Goal: Transaction & Acquisition: Download file/media

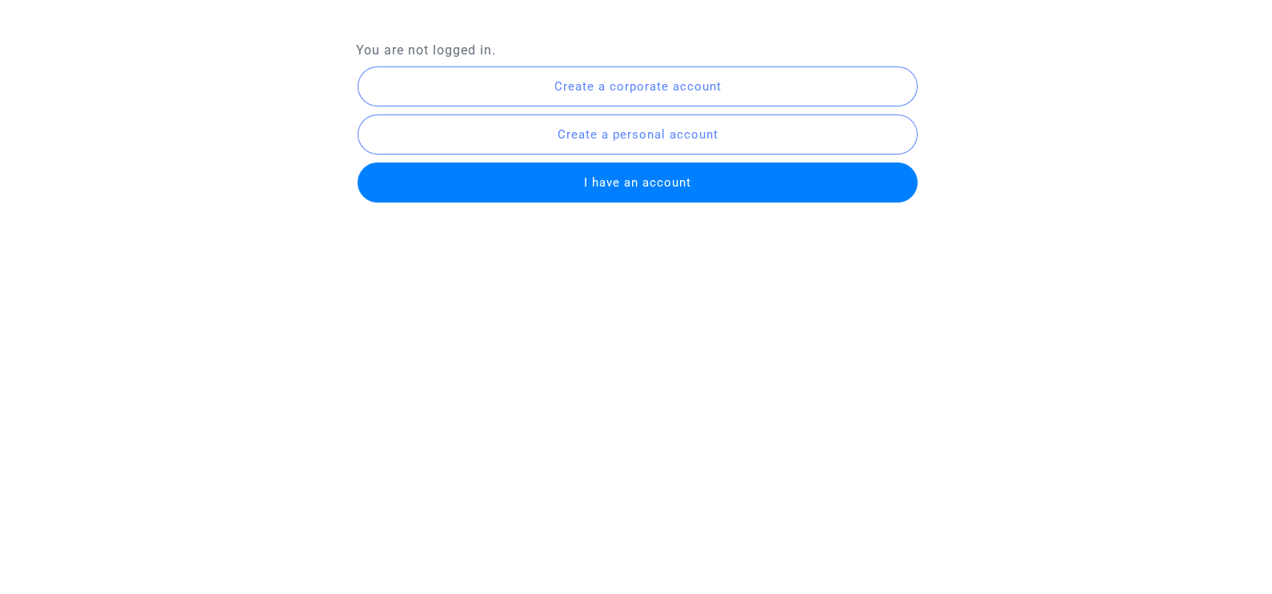
click at [720, 174] on button "I have an account" at bounding box center [638, 182] width 561 height 40
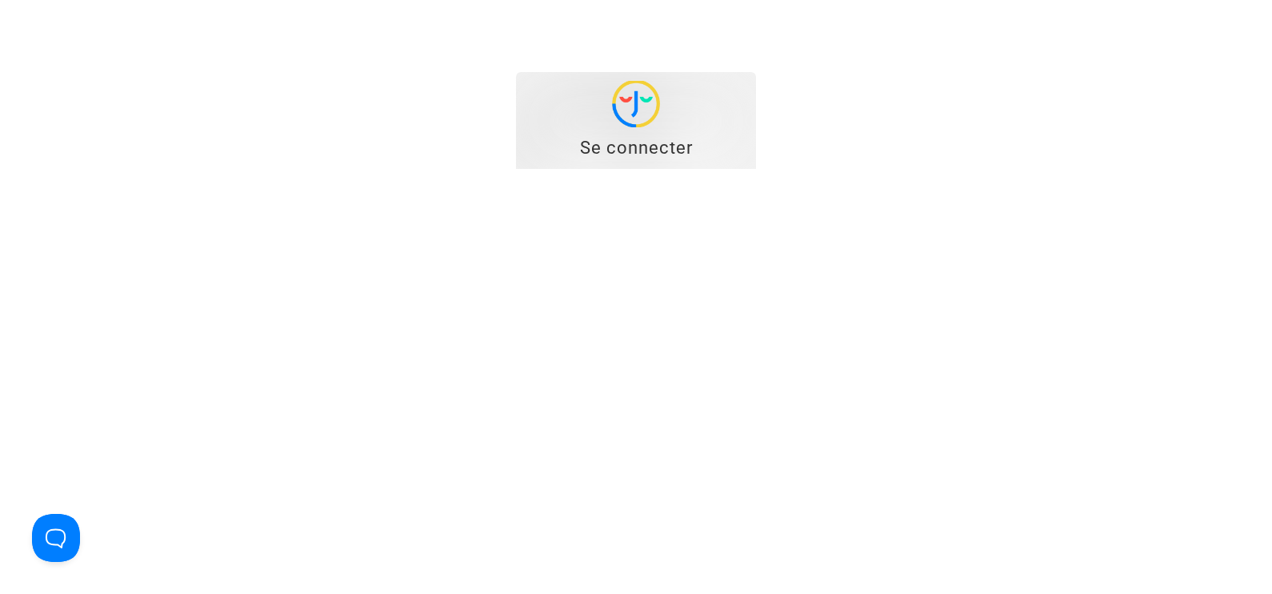
type input "[EMAIL_ADDRESS][DOMAIN_NAME]"
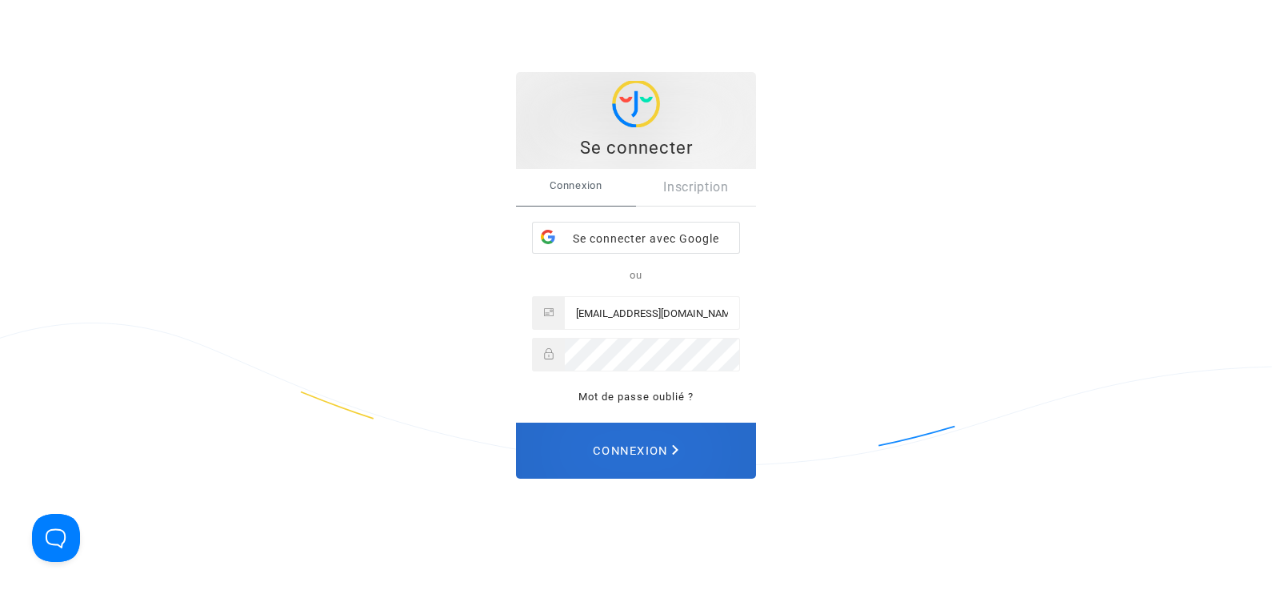
click at [676, 460] on span "Connexion" at bounding box center [636, 450] width 86 height 35
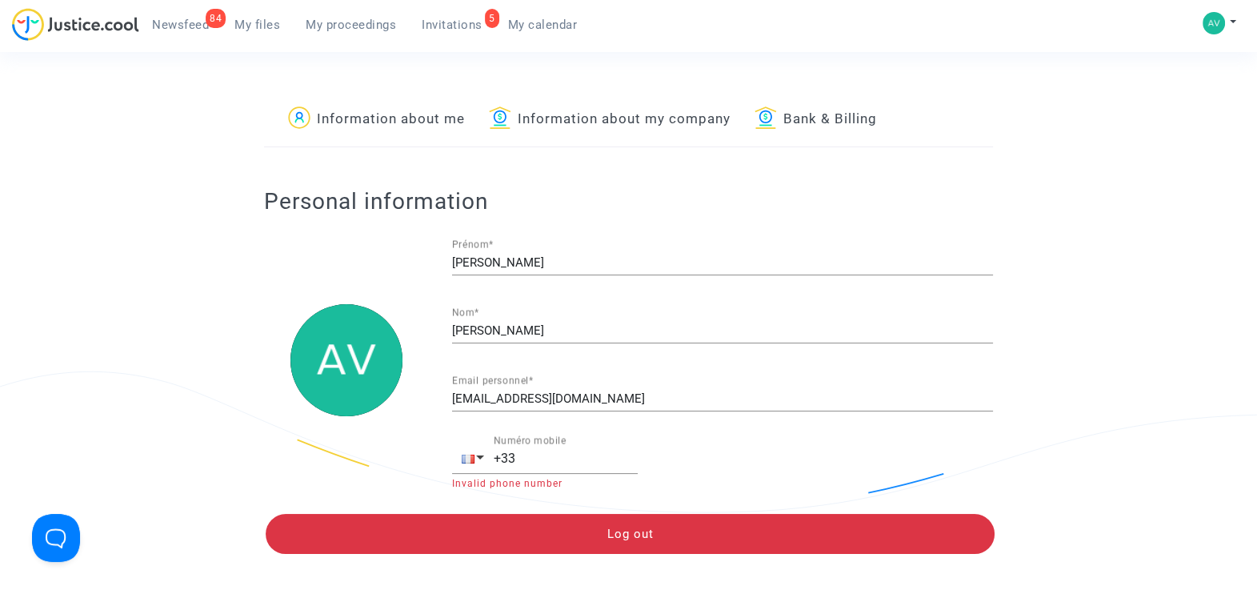
click at [265, 22] on span "My files" at bounding box center [257, 25] width 46 height 14
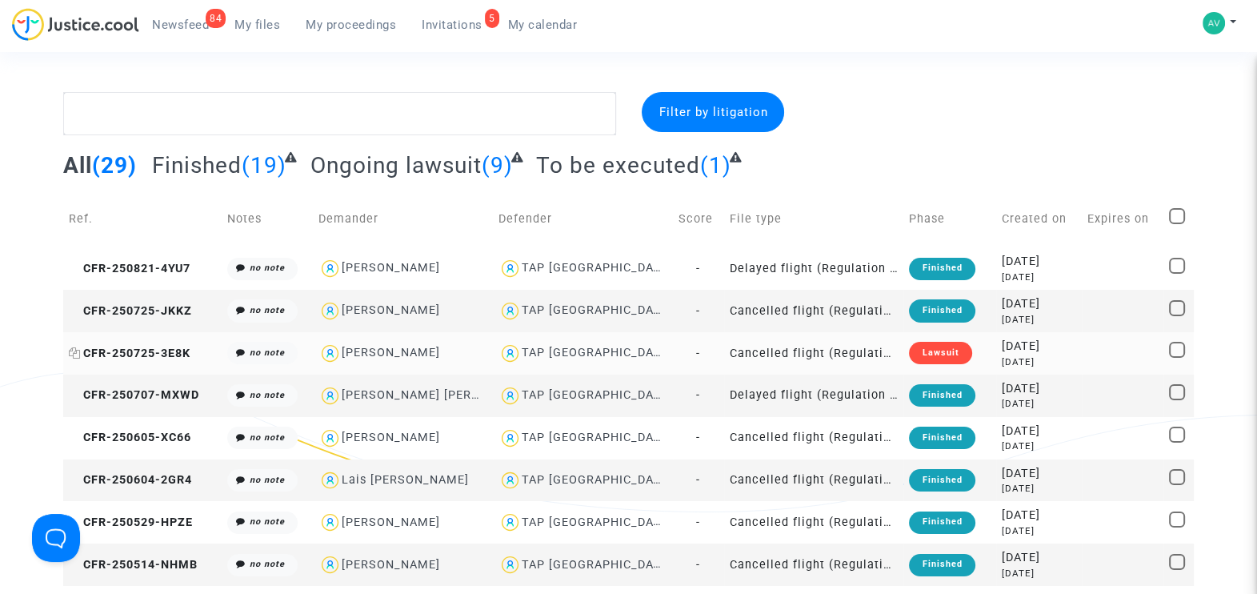
click at [173, 353] on span "CFR-250725-3E8K" at bounding box center [130, 354] width 122 height 14
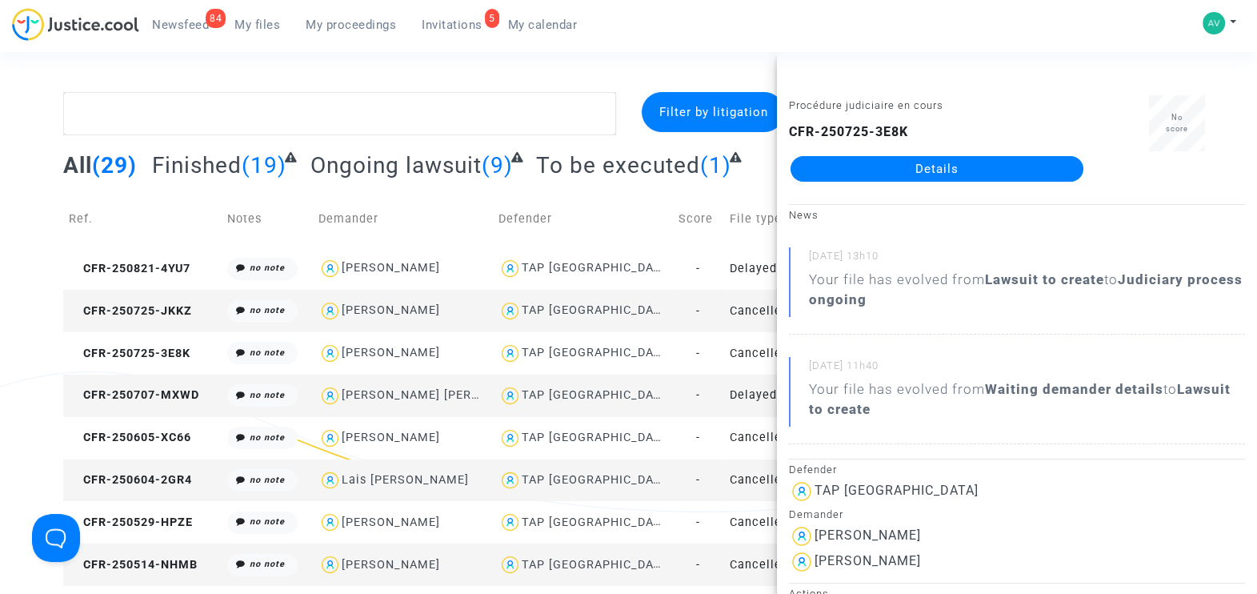
click at [944, 161] on link "Details" at bounding box center [937, 169] width 293 height 26
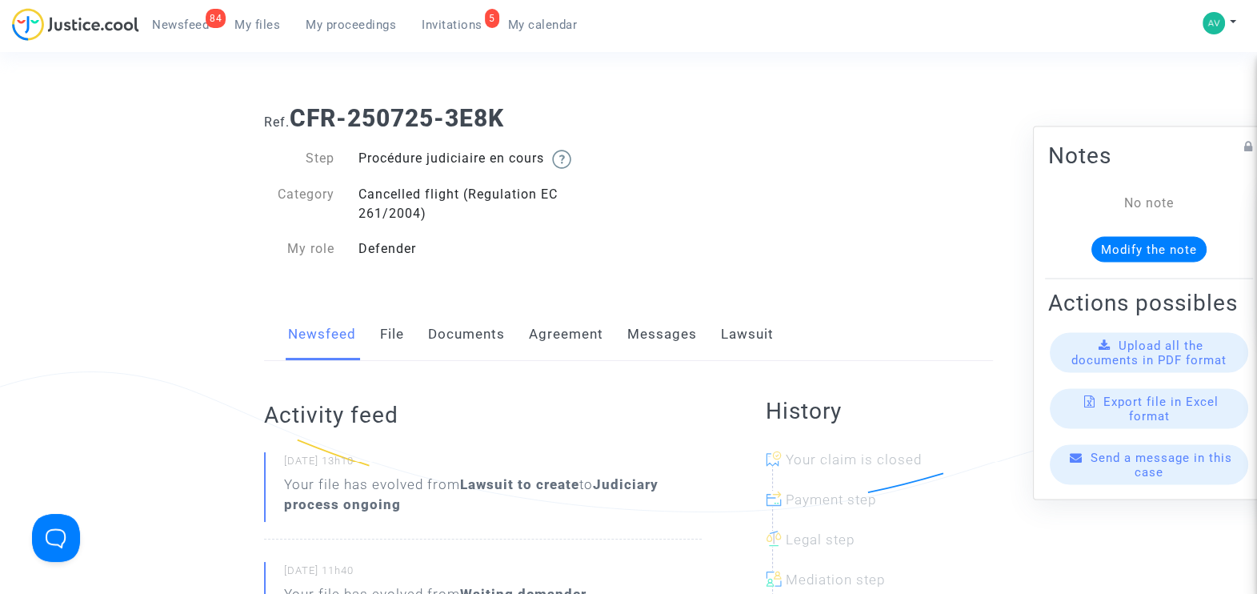
drag, startPoint x: 360, startPoint y: 155, endPoint x: 545, endPoint y: 161, distance: 185.0
click at [545, 161] on div "Procédure judiciaire en cours" at bounding box center [488, 159] width 283 height 20
copy div "Procédure judiciaire en cours"
click at [254, 23] on span "My files" at bounding box center [257, 25] width 46 height 14
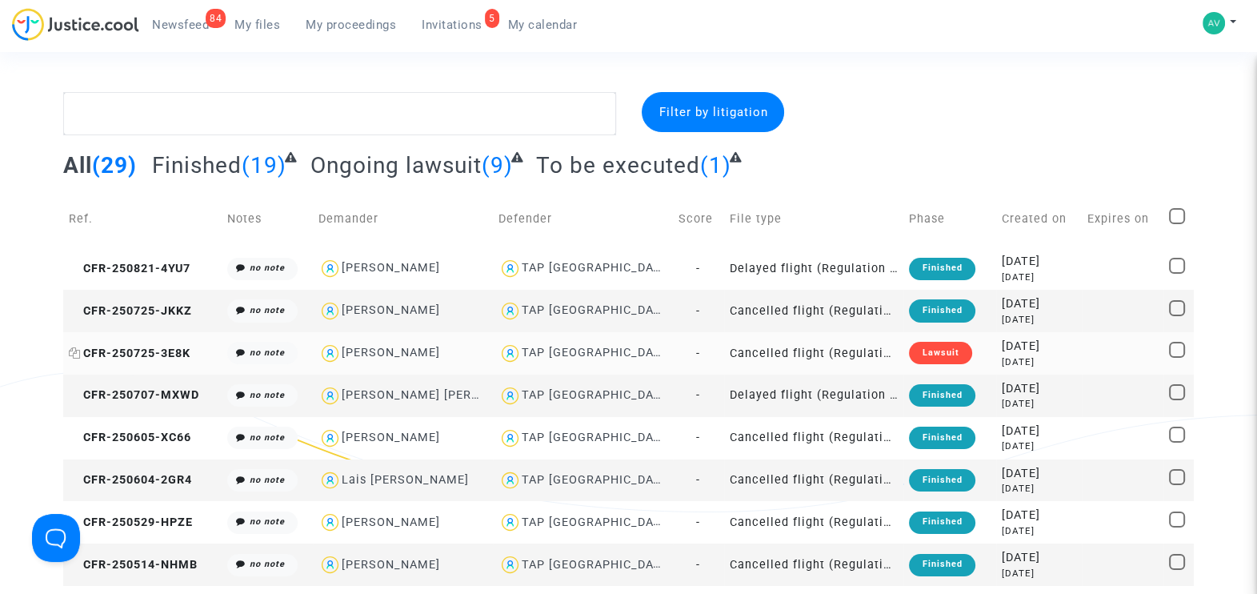
click at [171, 347] on span "CFR-250725-3E8K" at bounding box center [130, 354] width 122 height 14
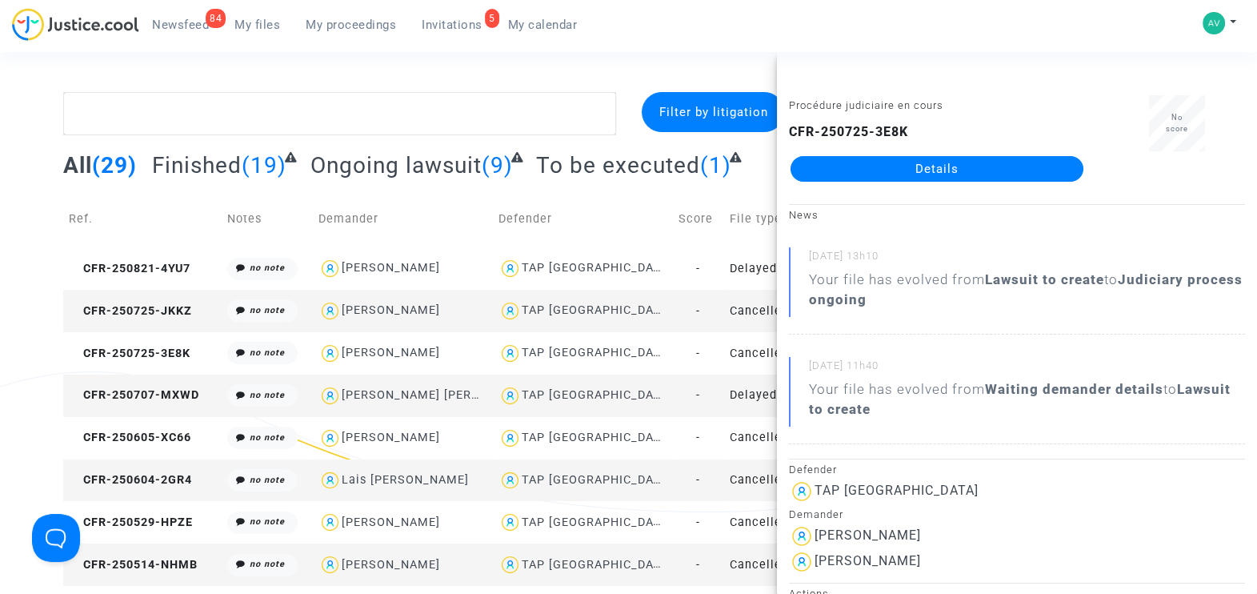
drag, startPoint x: 807, startPoint y: 275, endPoint x: 942, endPoint y: 301, distance: 137.0
click at [942, 301] on div "[DATE] 13h10 Your file has evolved from Lawsuit to create to Judiciary process …" at bounding box center [1017, 290] width 456 height 87
copy div "Your file has evolved from Lawsuit to create to Judiciary process ongoing"
click at [446, 26] on span "Invitations" at bounding box center [452, 25] width 61 height 14
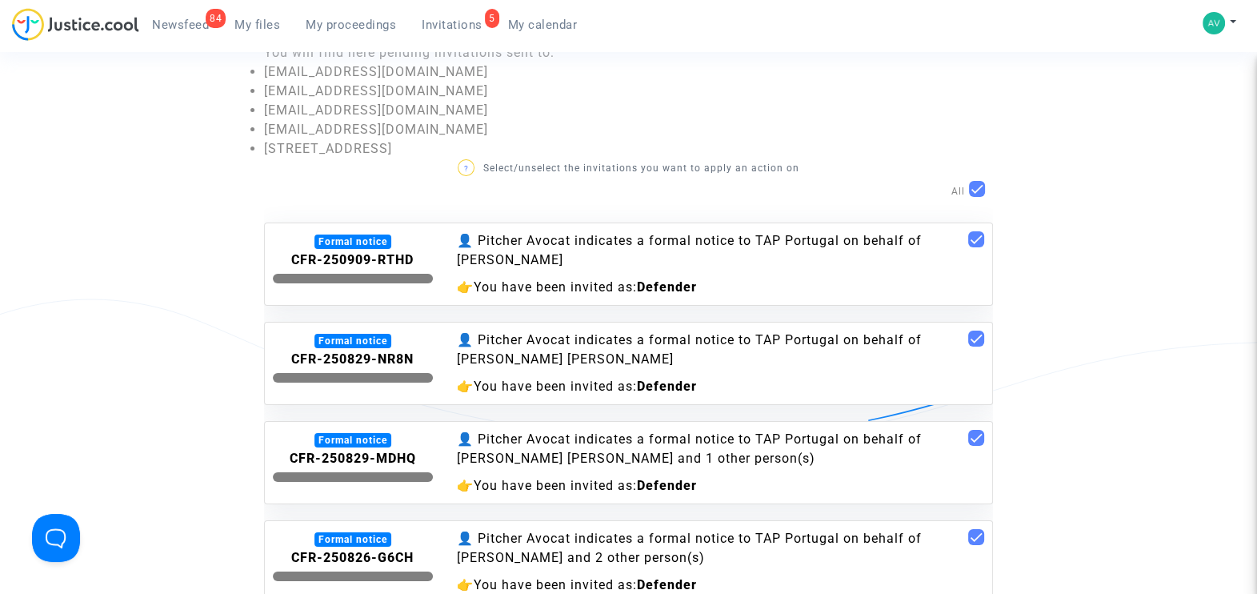
scroll to position [99, 0]
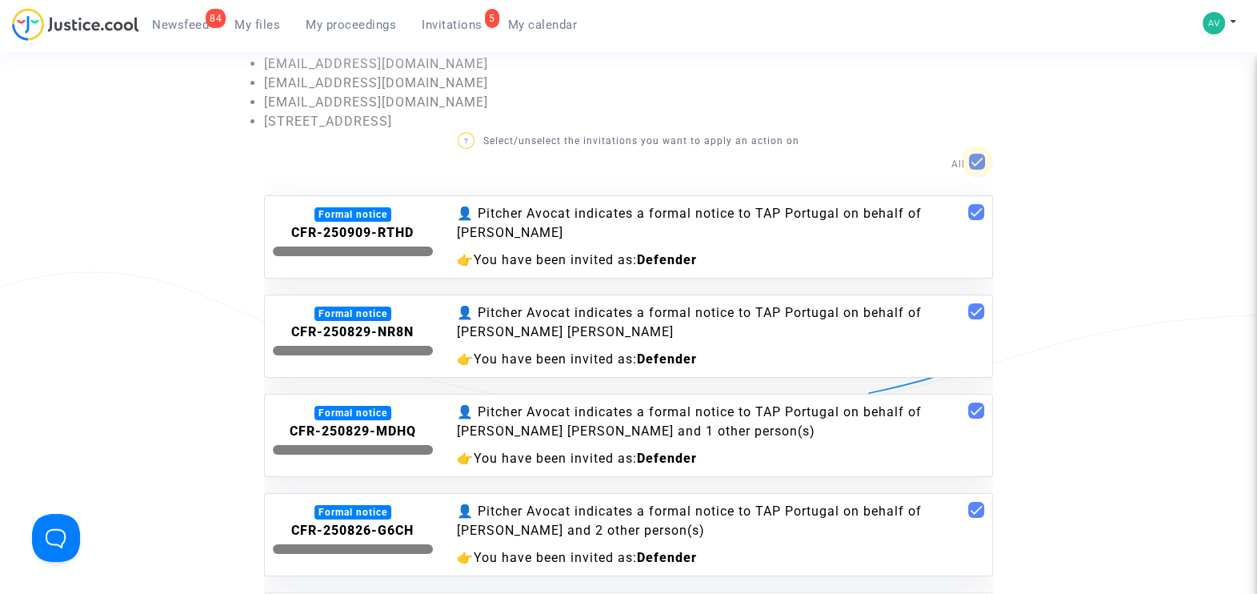
click at [976, 156] on span at bounding box center [977, 162] width 16 height 16
click at [976, 170] on input "checkbox" at bounding box center [976, 170] width 1 height 1
checkbox input "false"
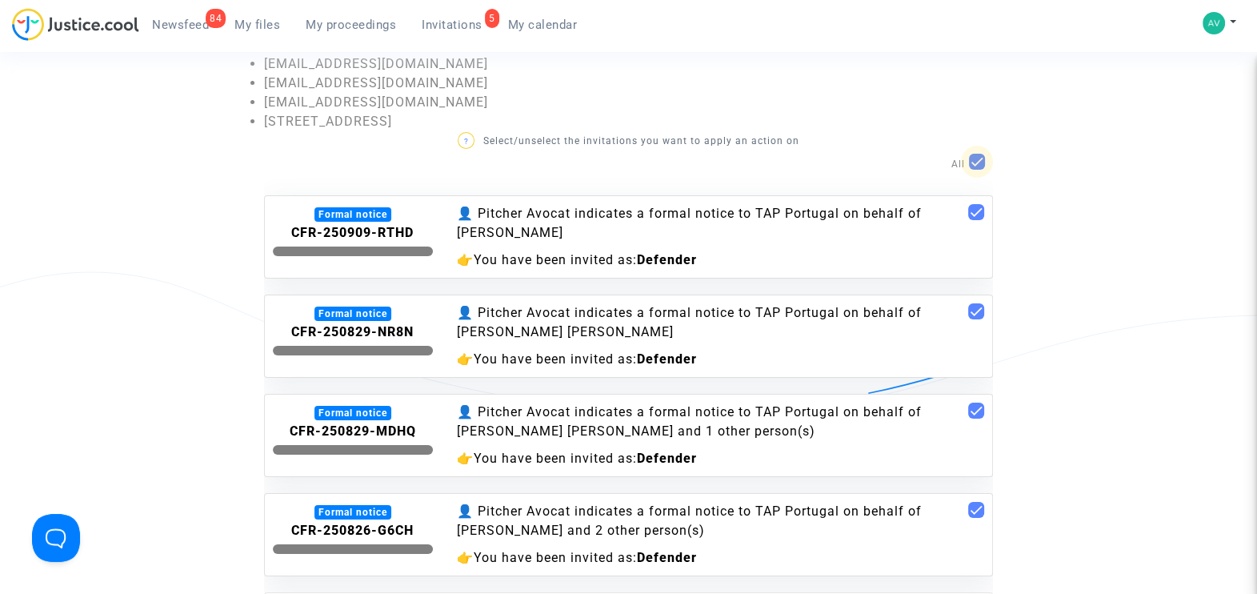
checkbox input "false"
drag, startPoint x: 418, startPoint y: 227, endPoint x: 288, endPoint y: 231, distance: 129.7
click at [288, 231] on div "CFR-250909-RTHD" at bounding box center [353, 232] width 160 height 19
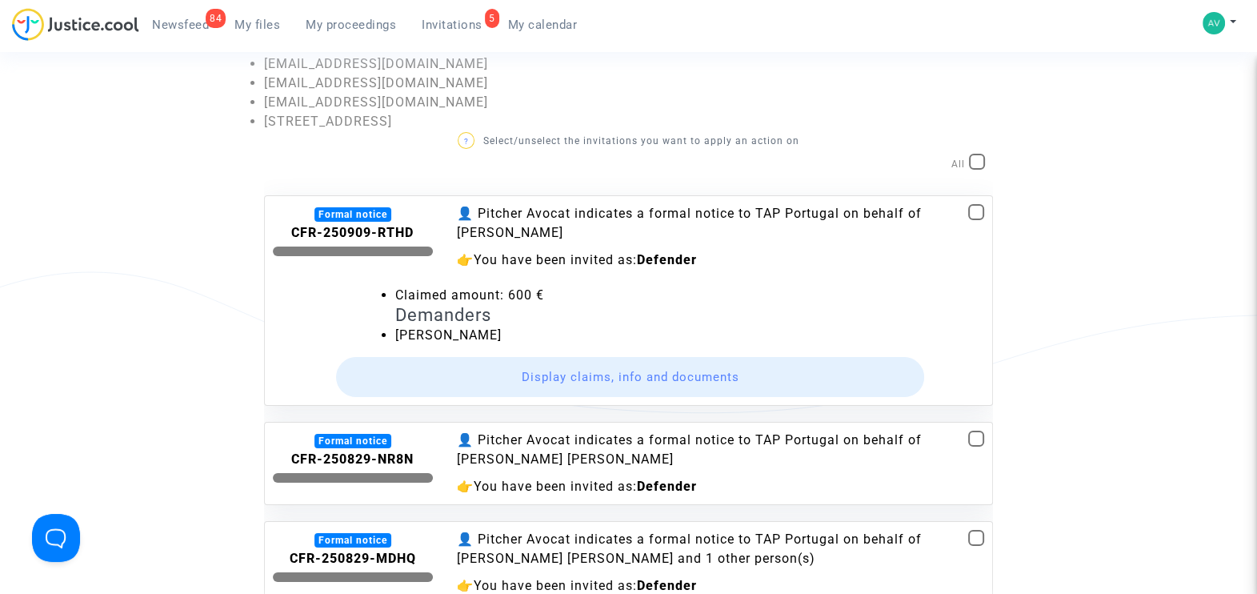
copy b "CFR-250909-RTHD"
drag, startPoint x: 392, startPoint y: 332, endPoint x: 468, endPoint y: 331, distance: 76.0
click at [468, 331] on li "[PERSON_NAME]" at bounding box center [689, 335] width 589 height 19
copy li "[PERSON_NAME]"
click at [968, 204] on span at bounding box center [976, 212] width 16 height 16
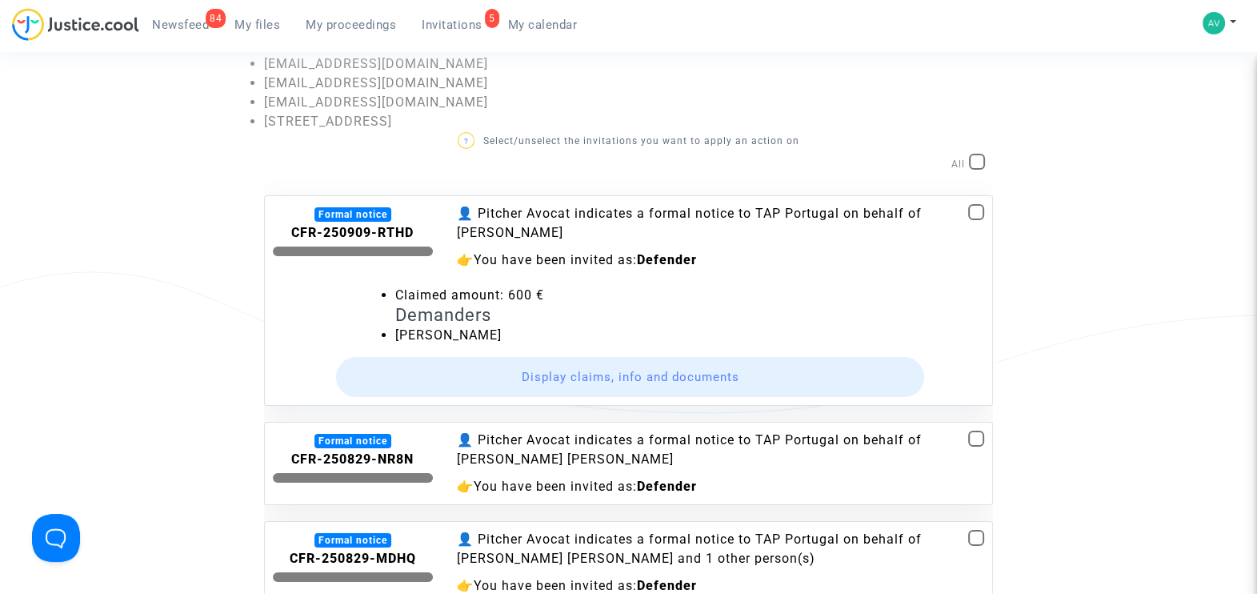
checkbox input "true"
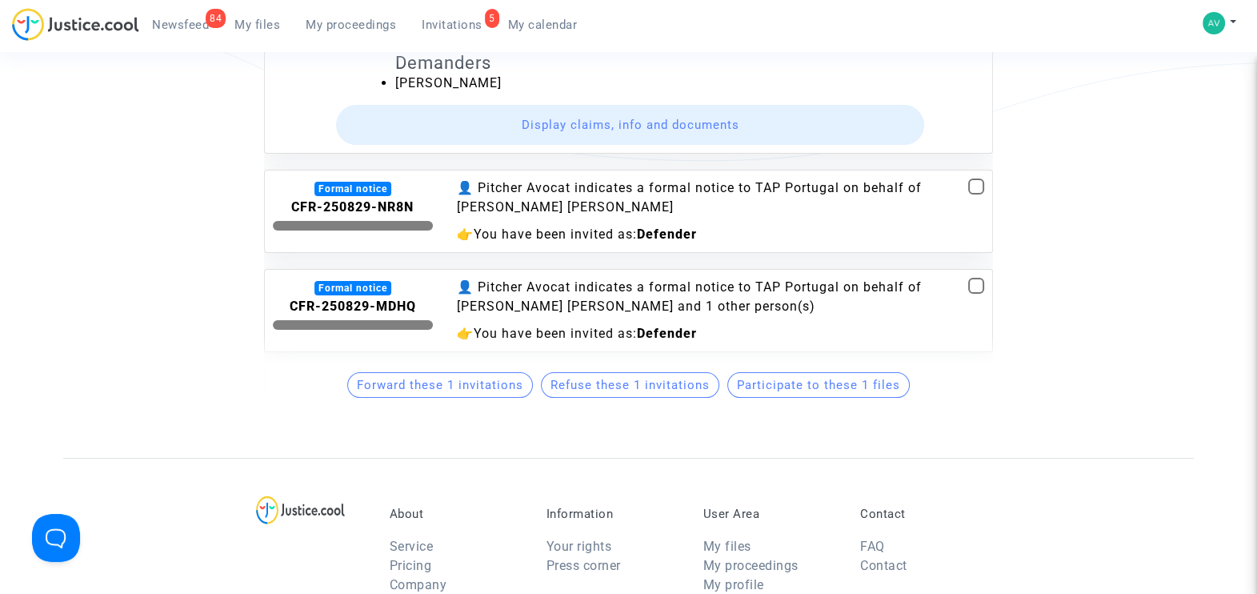
scroll to position [399, 0]
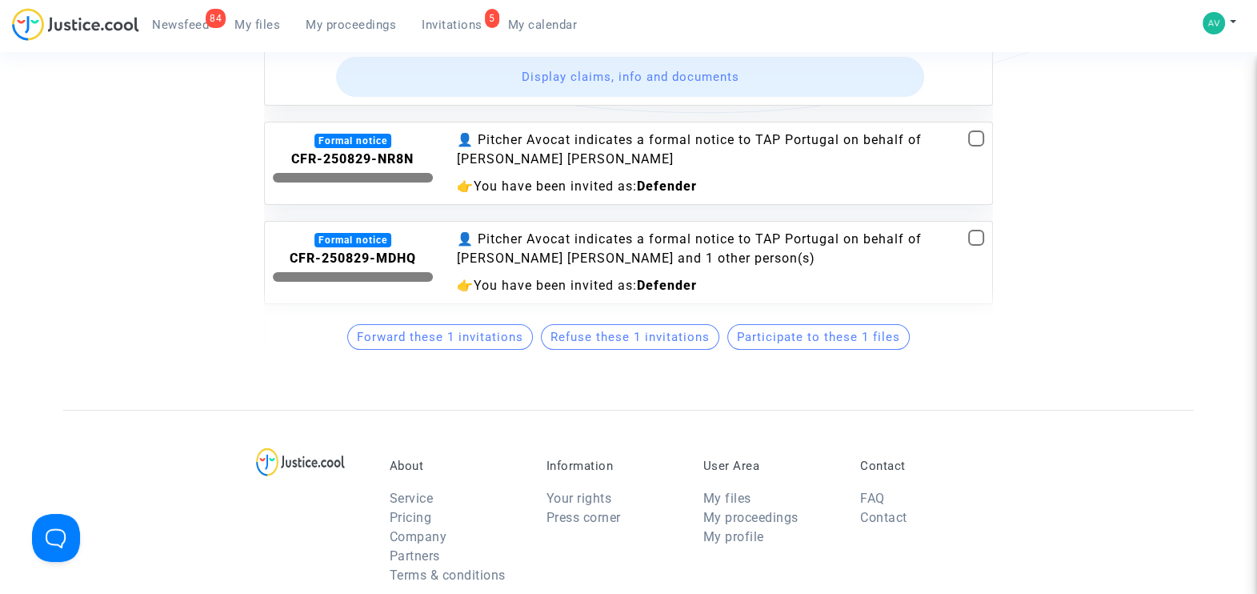
click at [798, 332] on span "Participate to these 1 files" at bounding box center [818, 337] width 163 height 14
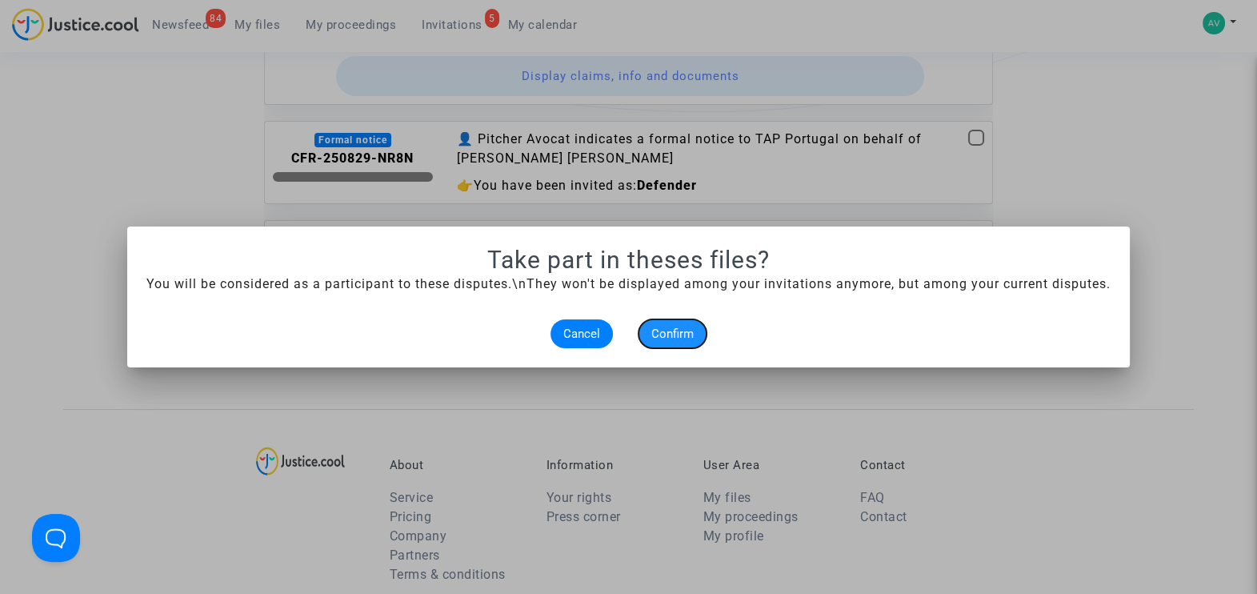
click at [674, 327] on span "Confirm" at bounding box center [672, 334] width 42 height 14
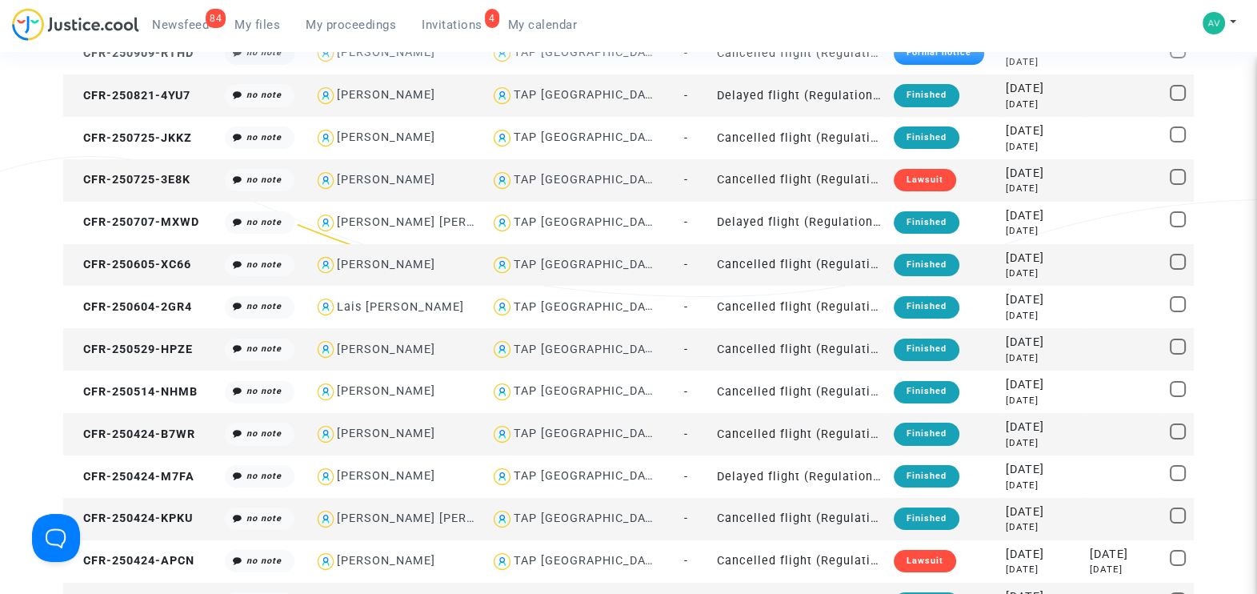
scroll to position [115, 0]
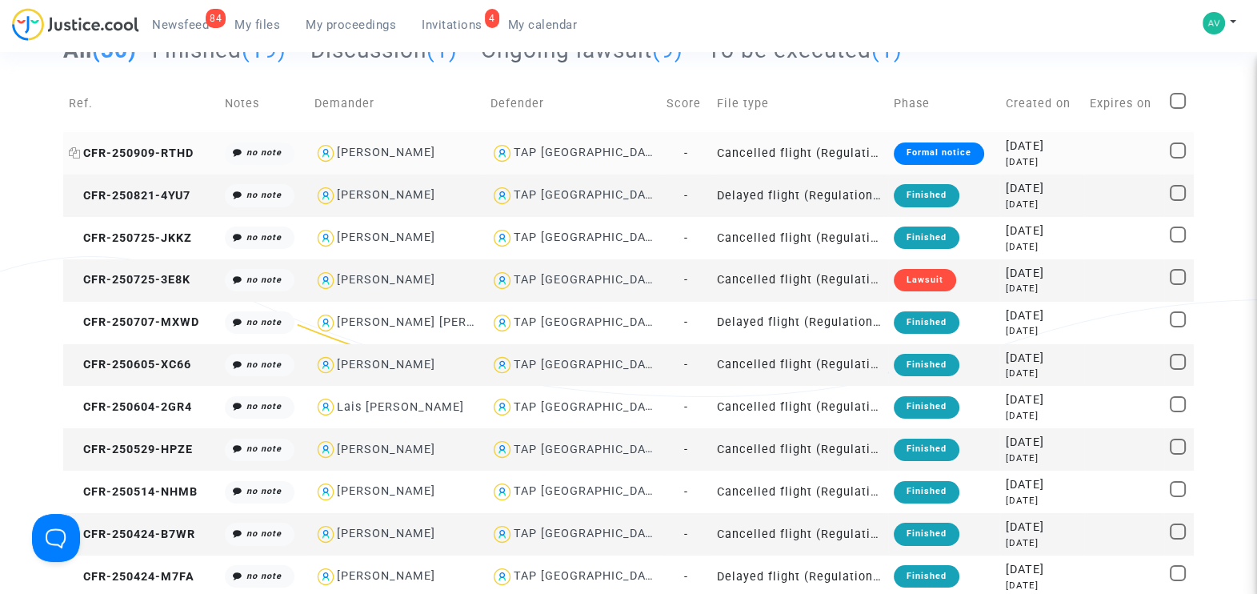
click at [131, 146] on span "CFR-250909-RTHD" at bounding box center [131, 153] width 125 height 14
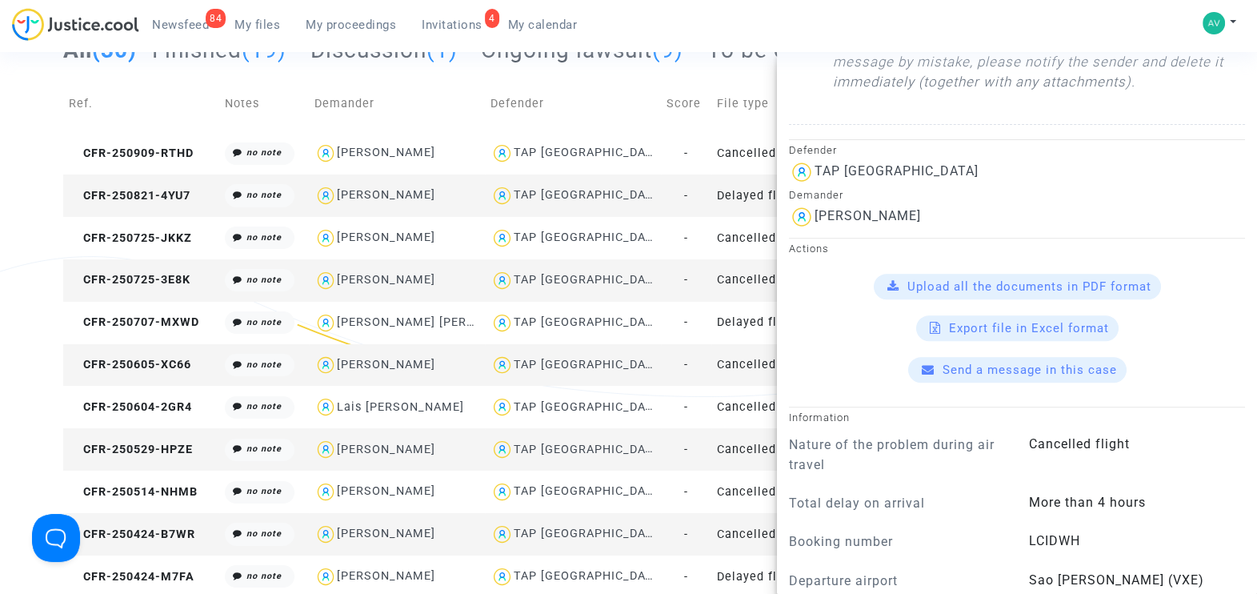
scroll to position [799, 0]
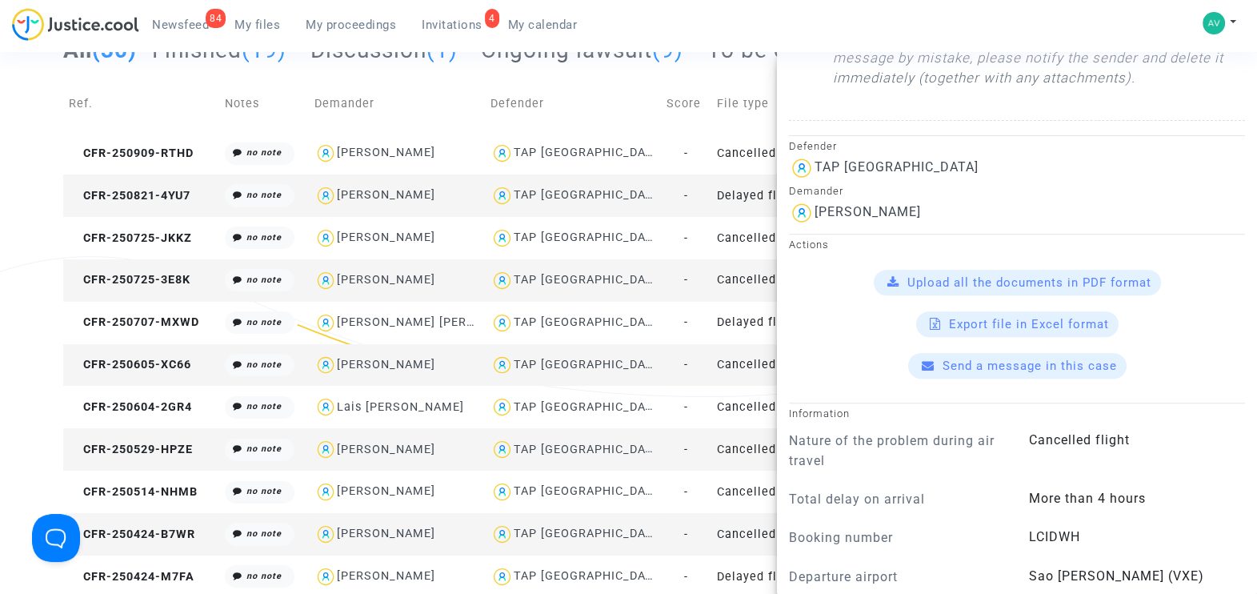
click at [964, 286] on span "Upload all the documents in PDF format" at bounding box center [1030, 282] width 244 height 14
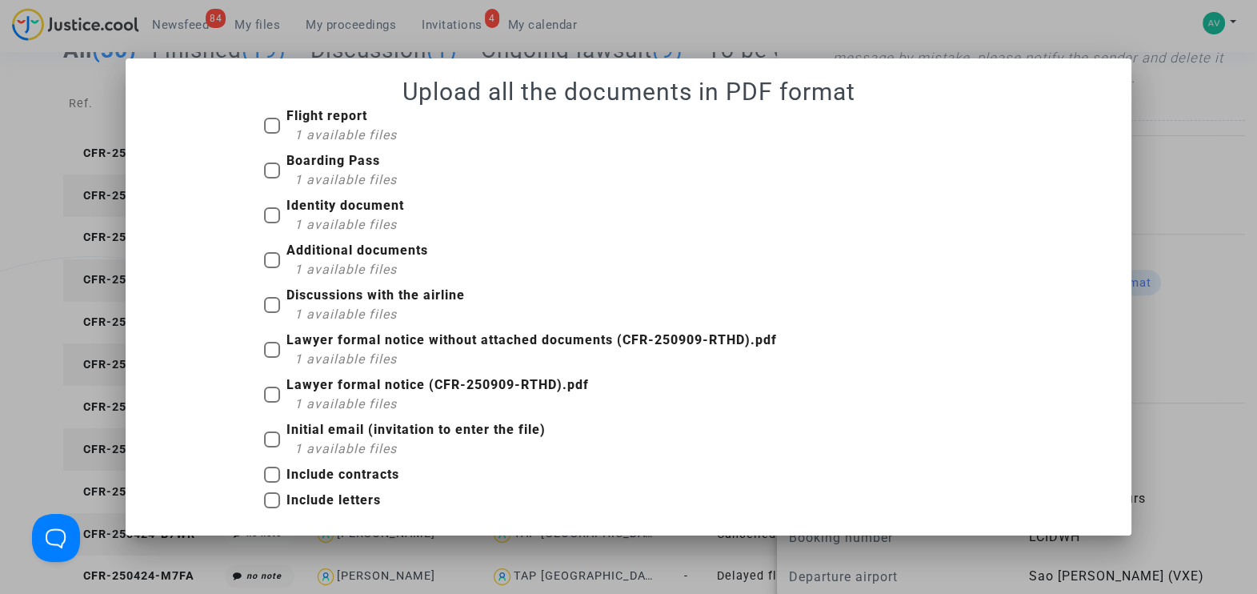
click at [271, 122] on span at bounding box center [272, 126] width 16 height 16
click at [271, 134] on input "Flight report 1 available files" at bounding box center [271, 134] width 1 height 1
checkbox input "true"
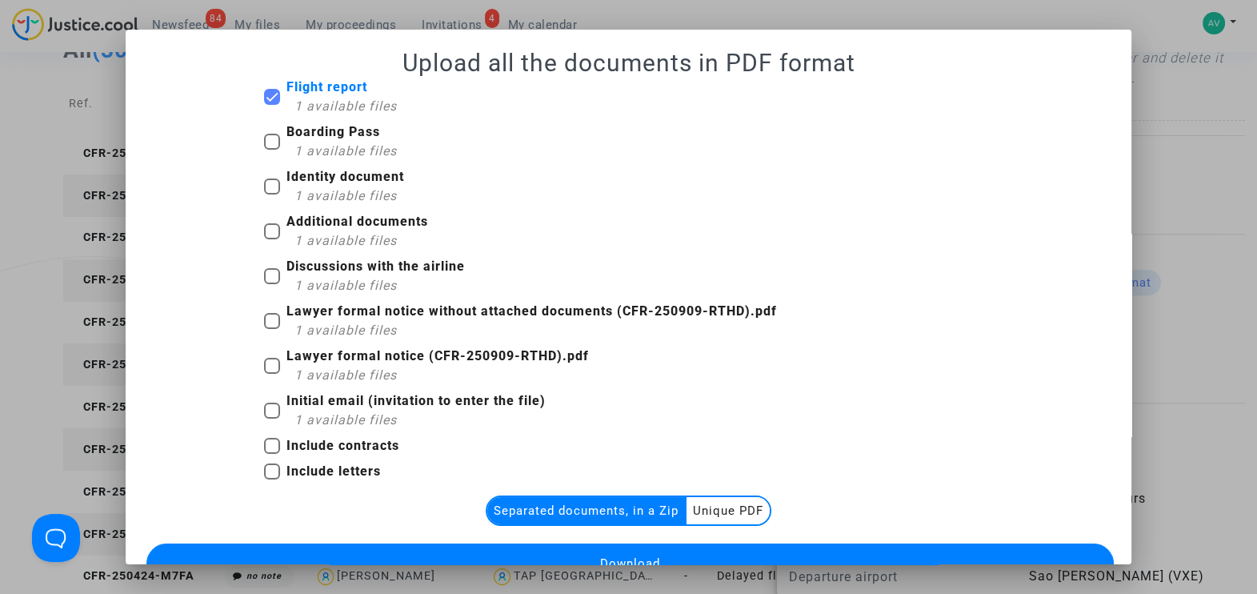
click at [267, 138] on span at bounding box center [272, 142] width 16 height 16
click at [271, 150] on input "Boarding Pass 1 available files" at bounding box center [271, 150] width 1 height 1
checkbox input "true"
click at [264, 184] on span at bounding box center [272, 186] width 16 height 16
click at [271, 194] on input "Identity document 1 available files" at bounding box center [271, 194] width 1 height 1
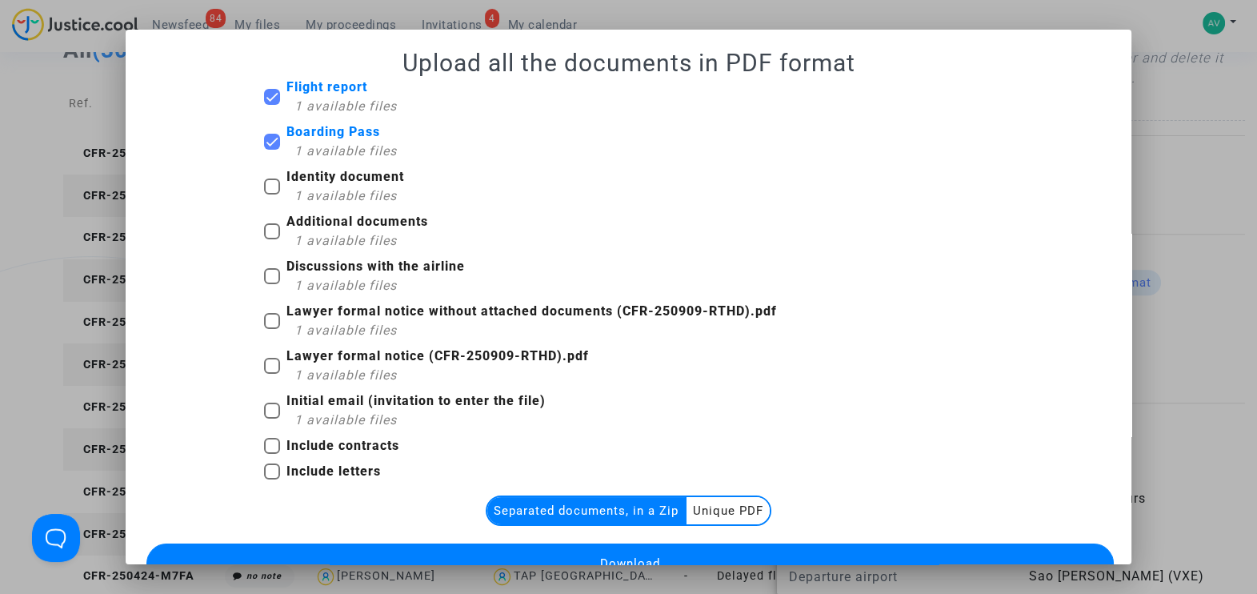
checkbox input "true"
click at [264, 218] on label "Additional documents 1 available files" at bounding box center [346, 231] width 164 height 38
click at [271, 239] on input "Additional documents 1 available files" at bounding box center [271, 239] width 1 height 1
checkbox input "true"
click at [264, 264] on label "Discussions with the airline 1 available files" at bounding box center [364, 276] width 201 height 38
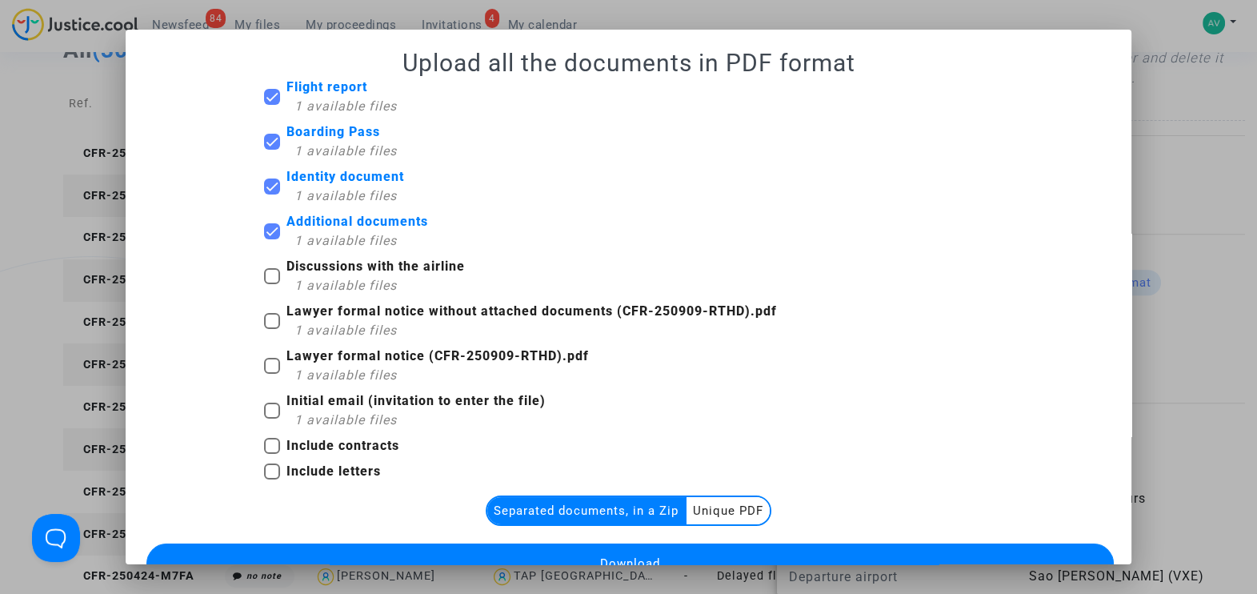
click at [271, 284] on input "Discussions with the airline 1 available files" at bounding box center [271, 284] width 1 height 1
checkbox input "true"
click at [266, 316] on span at bounding box center [272, 321] width 16 height 16
click at [271, 329] on input "Lawyer formal notice without attached documents (CFR-250909-RTHD).pdf 1 availab…" at bounding box center [271, 329] width 1 height 1
checkbox input "true"
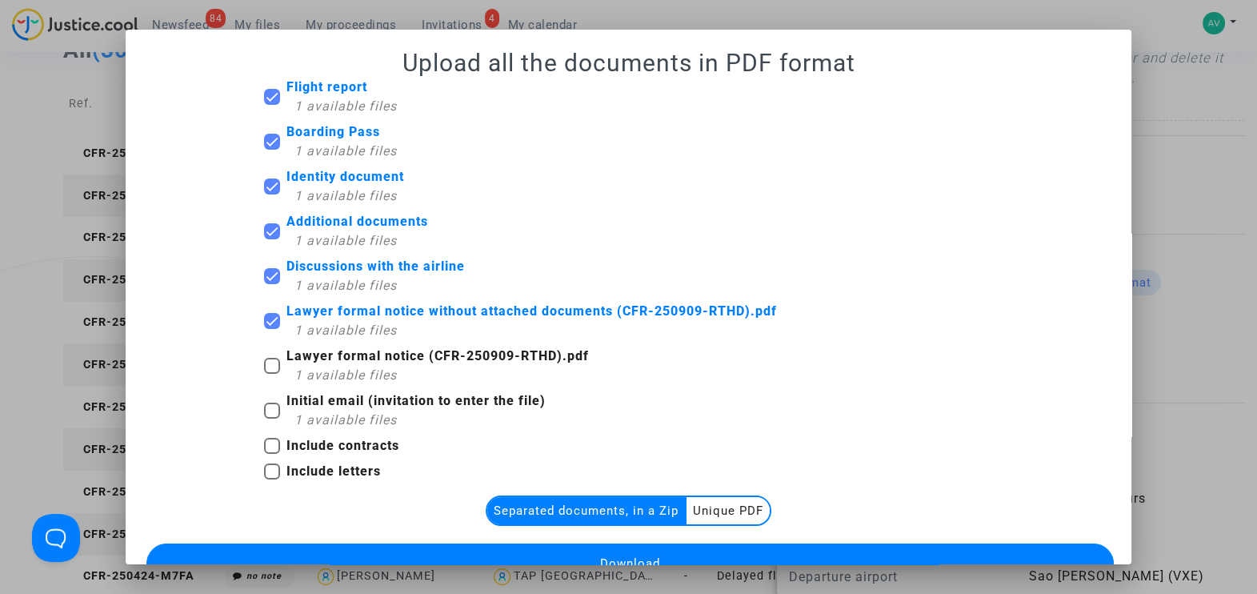
click at [264, 367] on span at bounding box center [272, 366] width 16 height 16
click at [271, 374] on input "Lawyer formal notice (CFR-250909-RTHD).pdf 1 available files" at bounding box center [271, 374] width 1 height 1
checkbox input "true"
click at [264, 403] on span at bounding box center [272, 411] width 16 height 16
click at [271, 419] on input "Initial email (invitation to enter the file) 1 available files" at bounding box center [271, 419] width 1 height 1
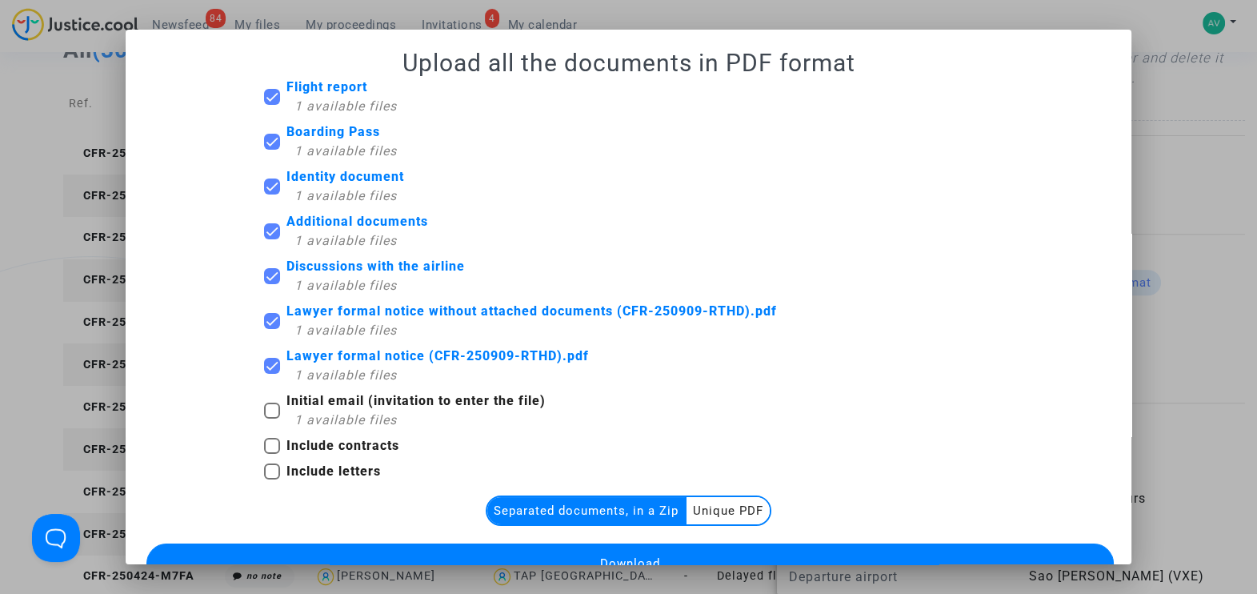
checkbox input "true"
click at [264, 445] on span at bounding box center [272, 446] width 16 height 16
click at [271, 454] on input "Include contracts" at bounding box center [271, 454] width 1 height 1
checkbox input "true"
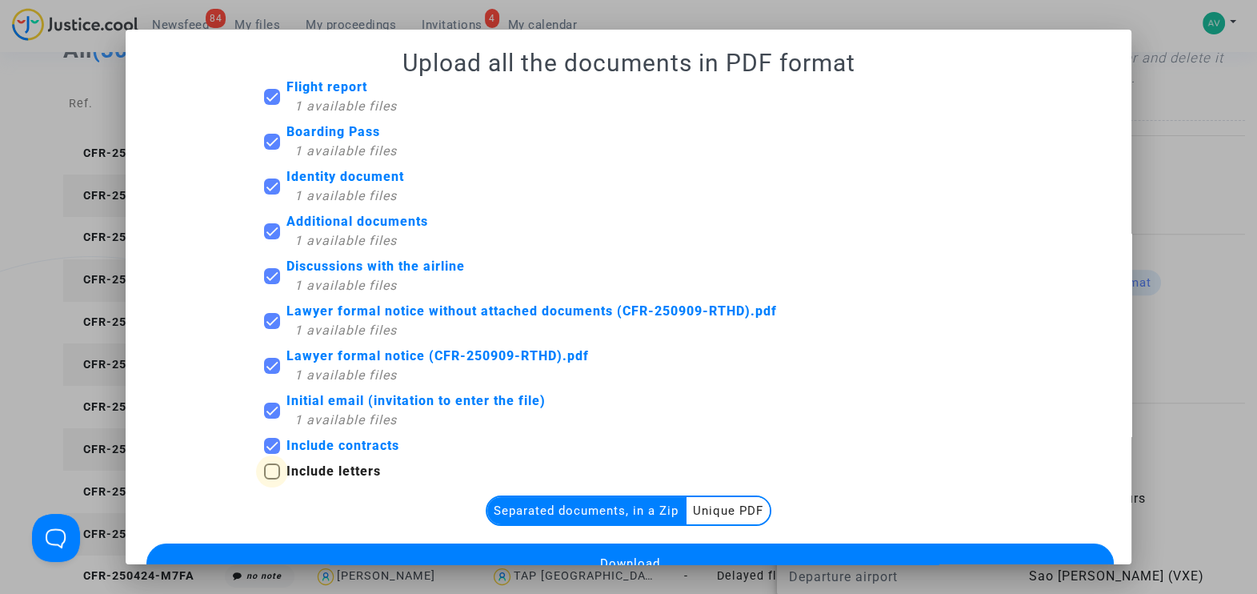
click at [268, 470] on span at bounding box center [272, 471] width 16 height 16
click at [271, 479] on input "Include letters" at bounding box center [271, 479] width 1 height 1
checkbox input "true"
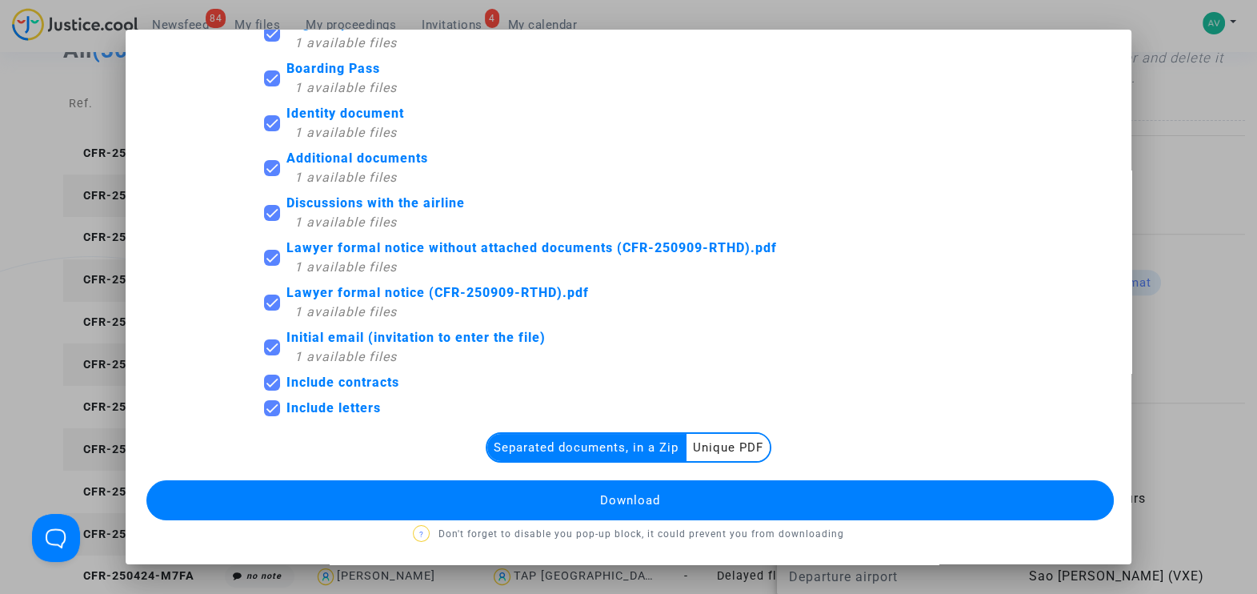
scroll to position [64, 0]
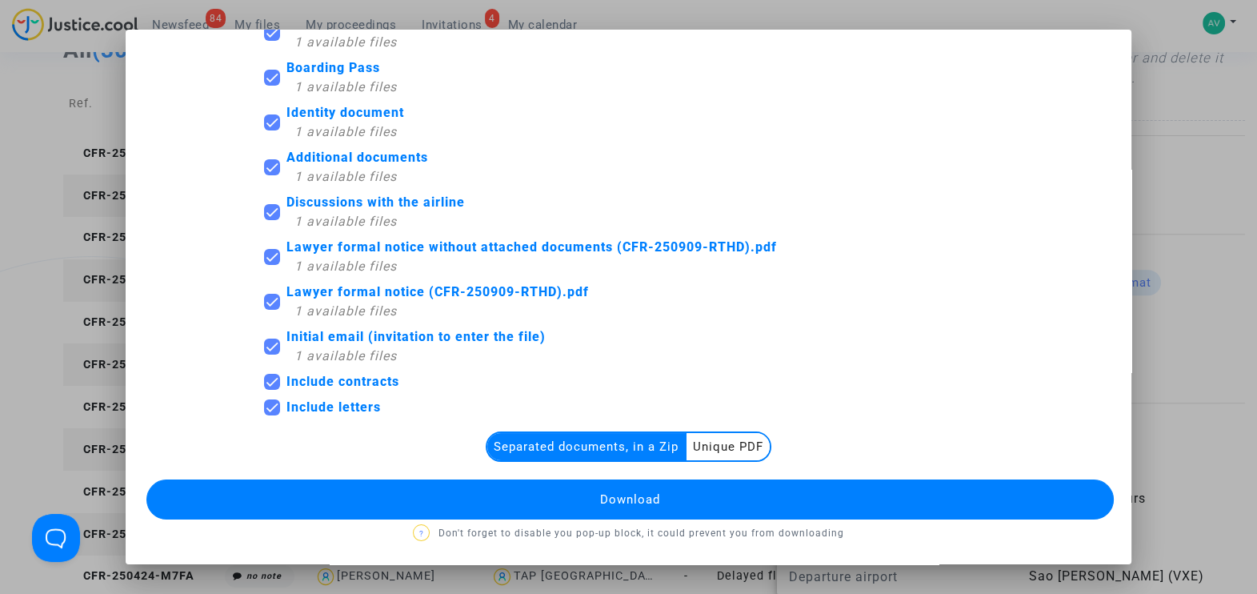
click at [628, 495] on span "Download" at bounding box center [630, 499] width 60 height 14
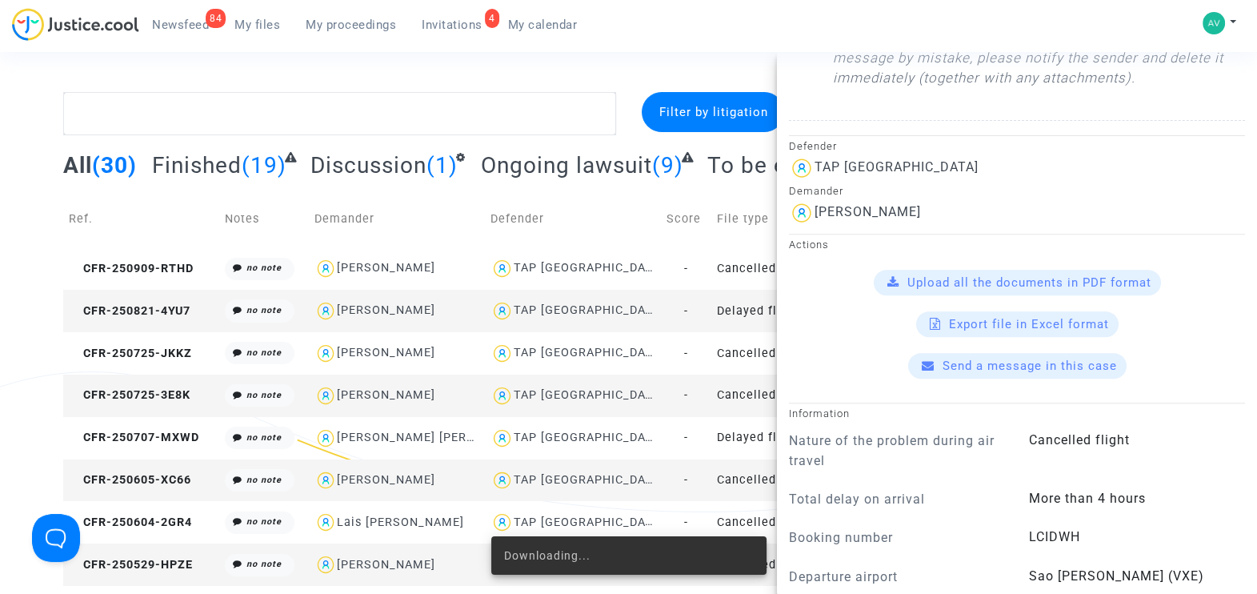
scroll to position [115, 0]
